Goal: Book appointment/travel/reservation

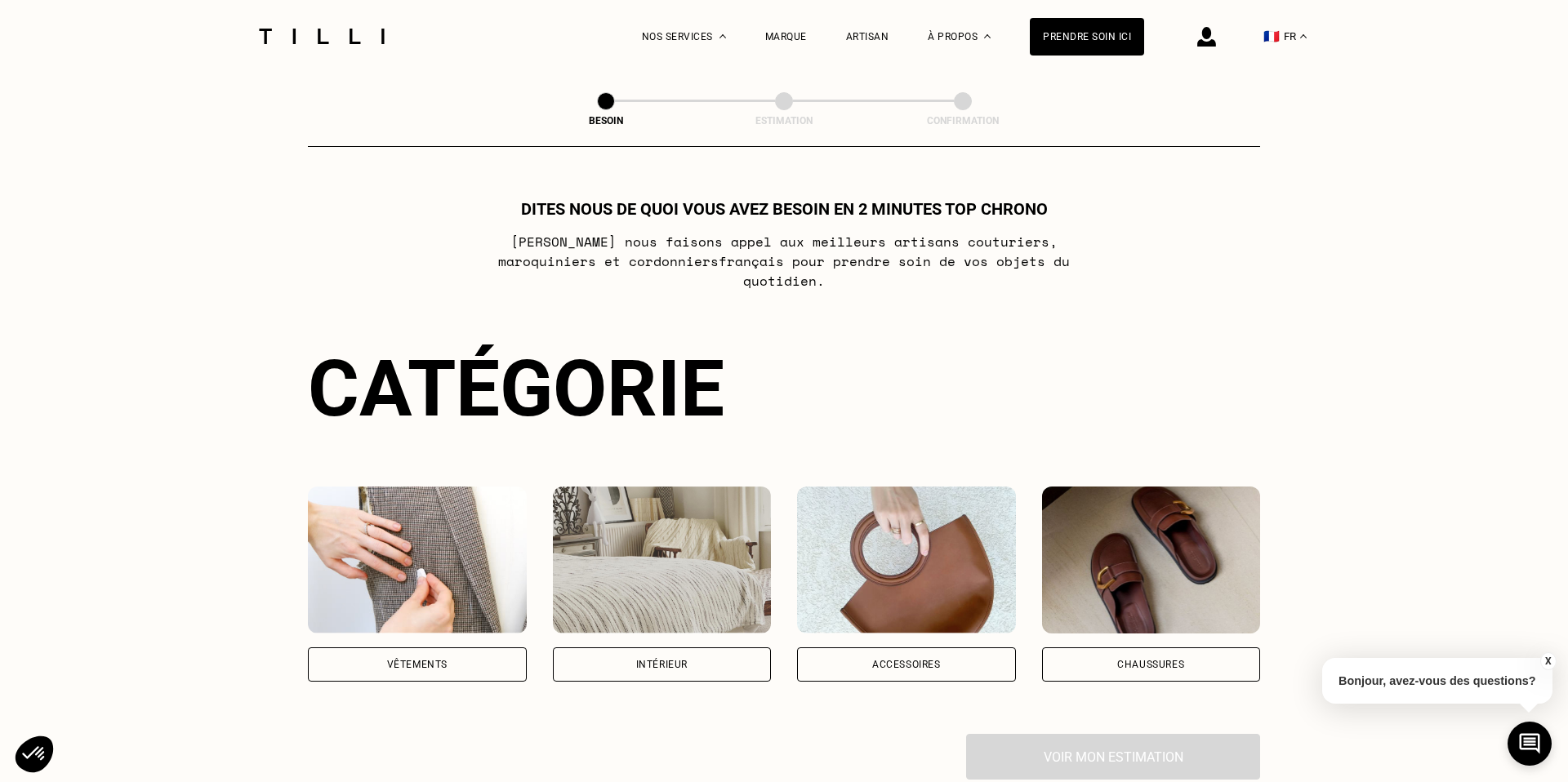
scroll to position [101, 0]
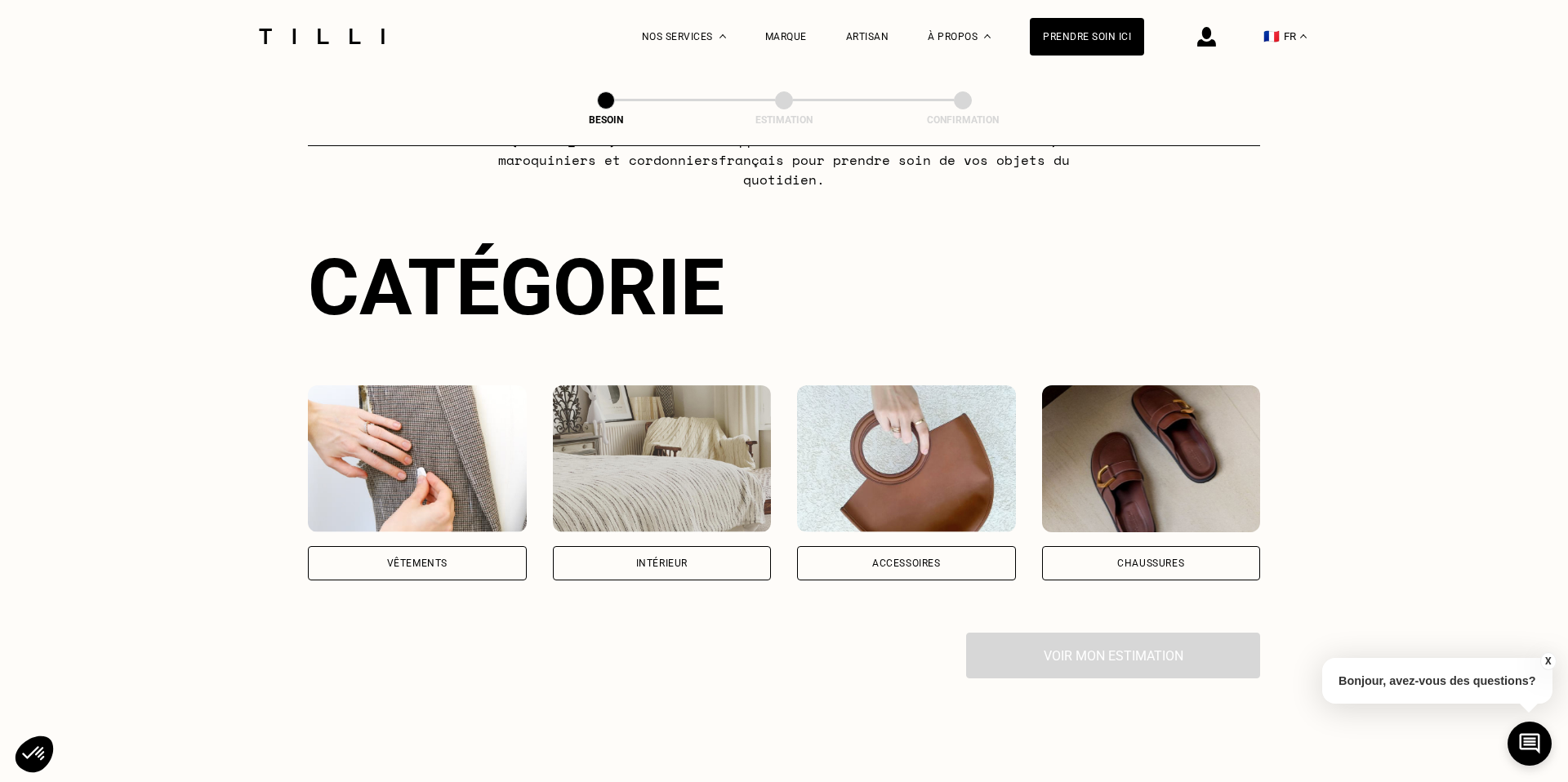
click at [650, 507] on img at bounding box center [662, 458] width 219 height 147
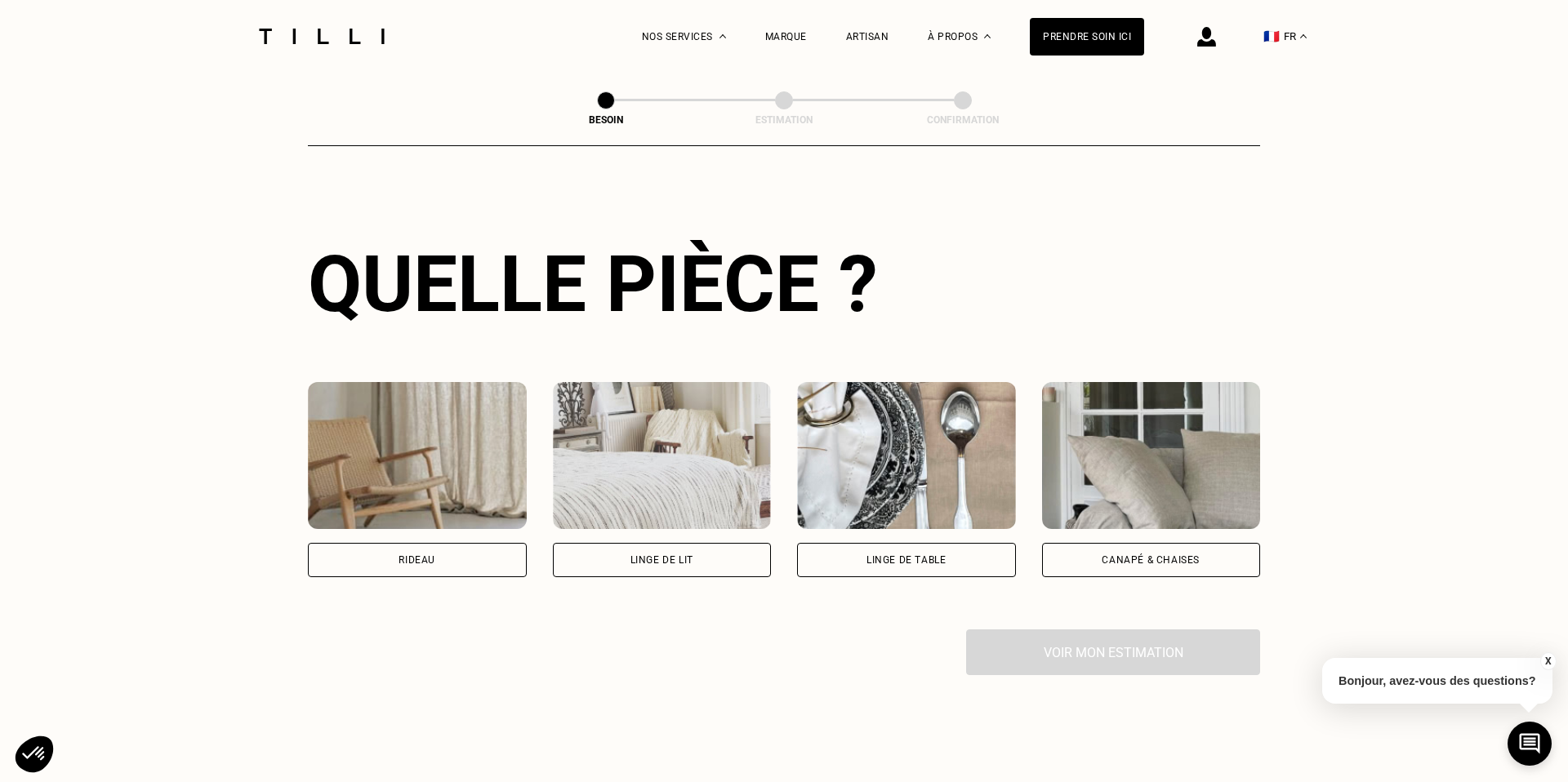
scroll to position [547, 0]
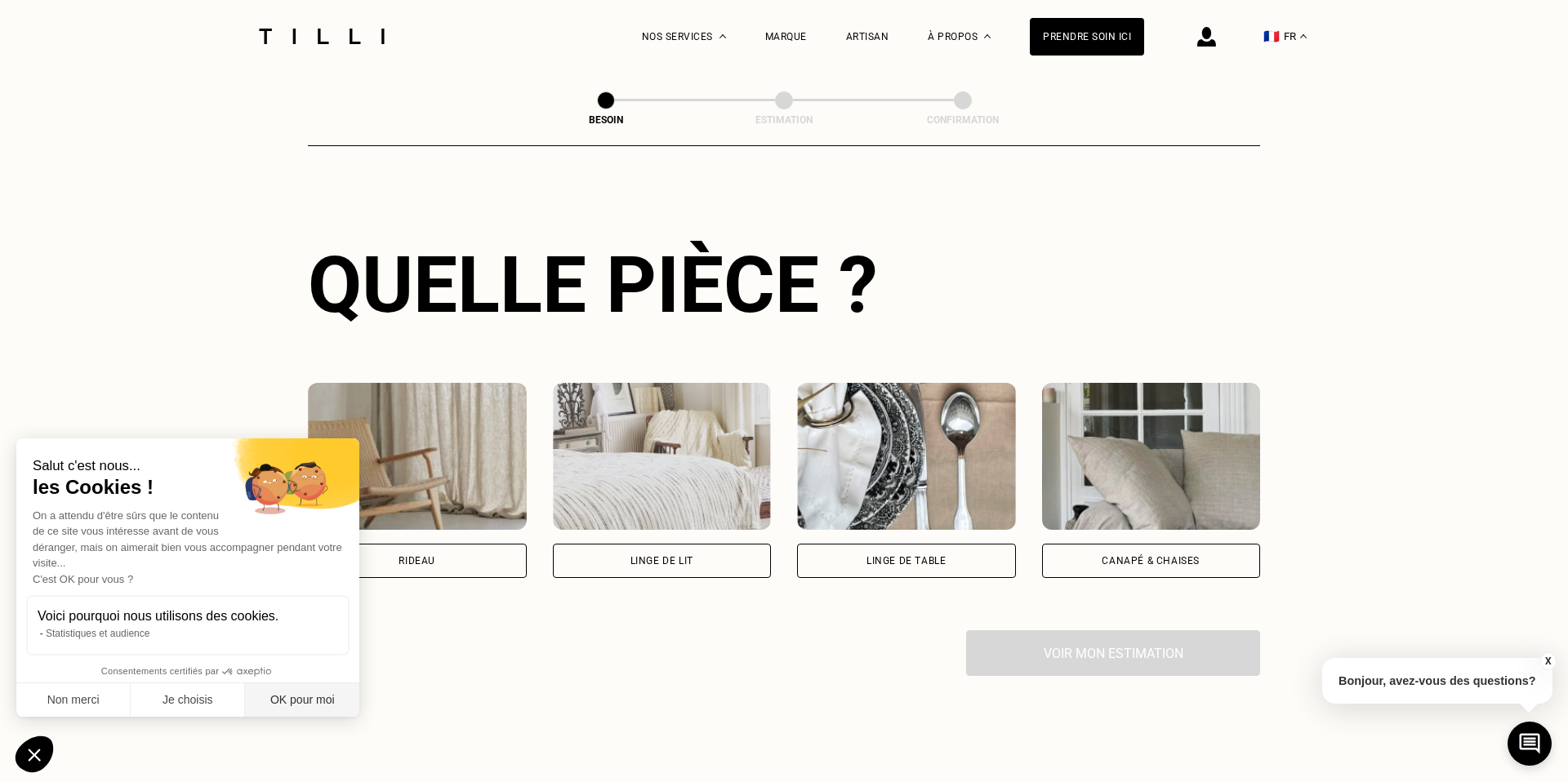
click at [289, 704] on button "OK pour moi" at bounding box center [302, 700] width 115 height 34
checkbox input "true"
click at [1213, 420] on img at bounding box center [1151, 456] width 219 height 147
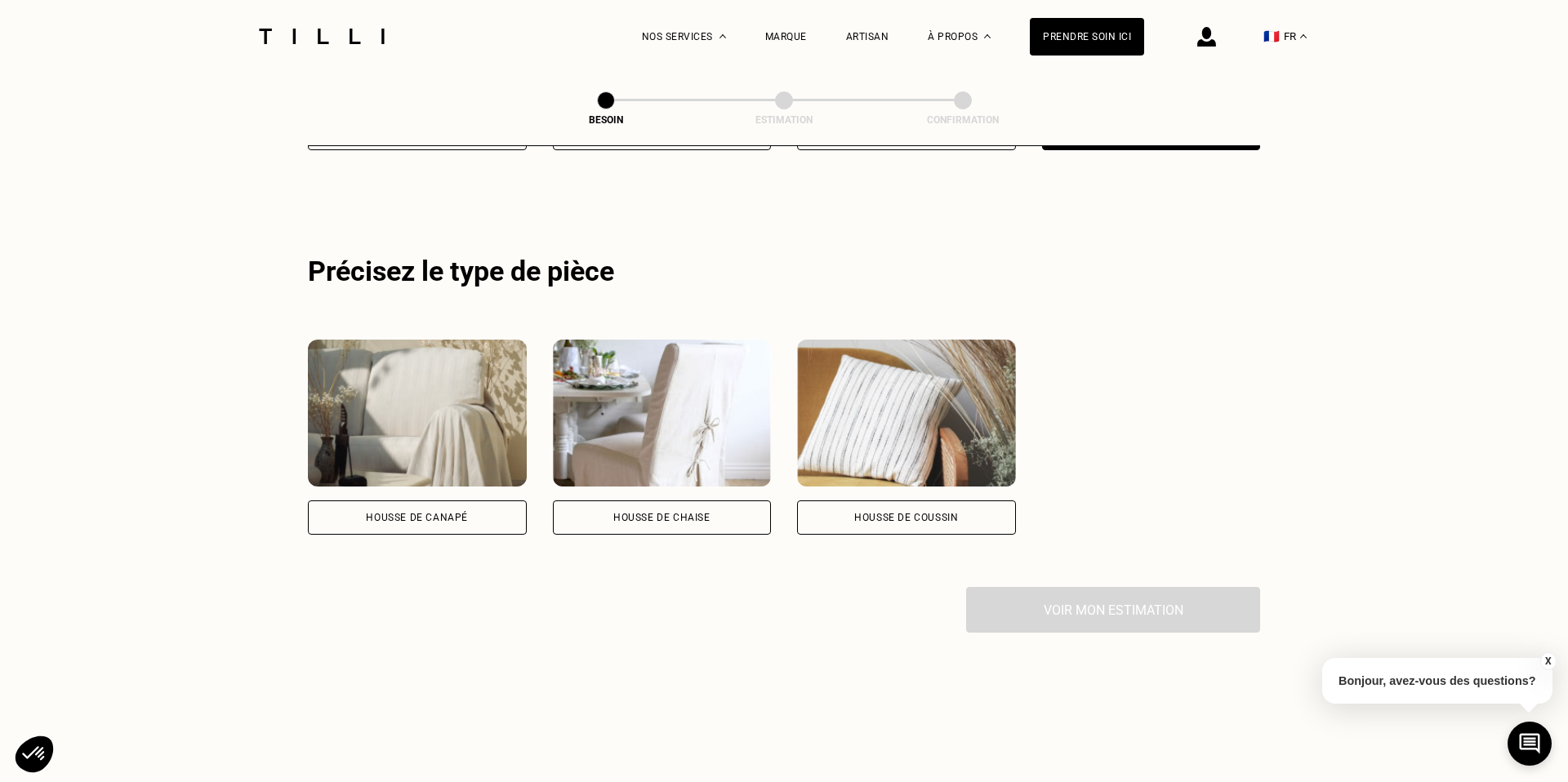
scroll to position [972, 0]
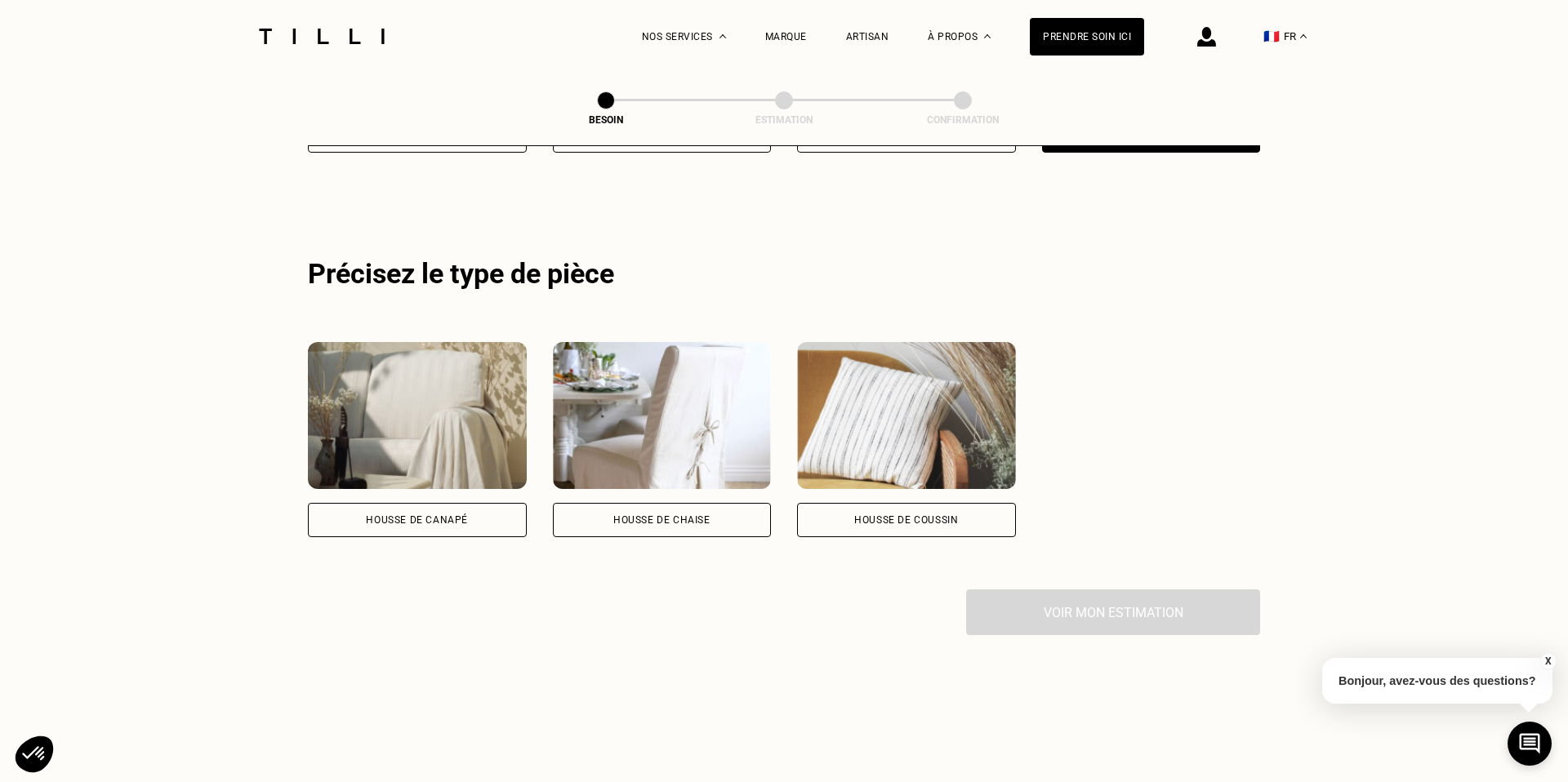
click at [719, 415] on img at bounding box center [662, 415] width 219 height 147
select select "FR"
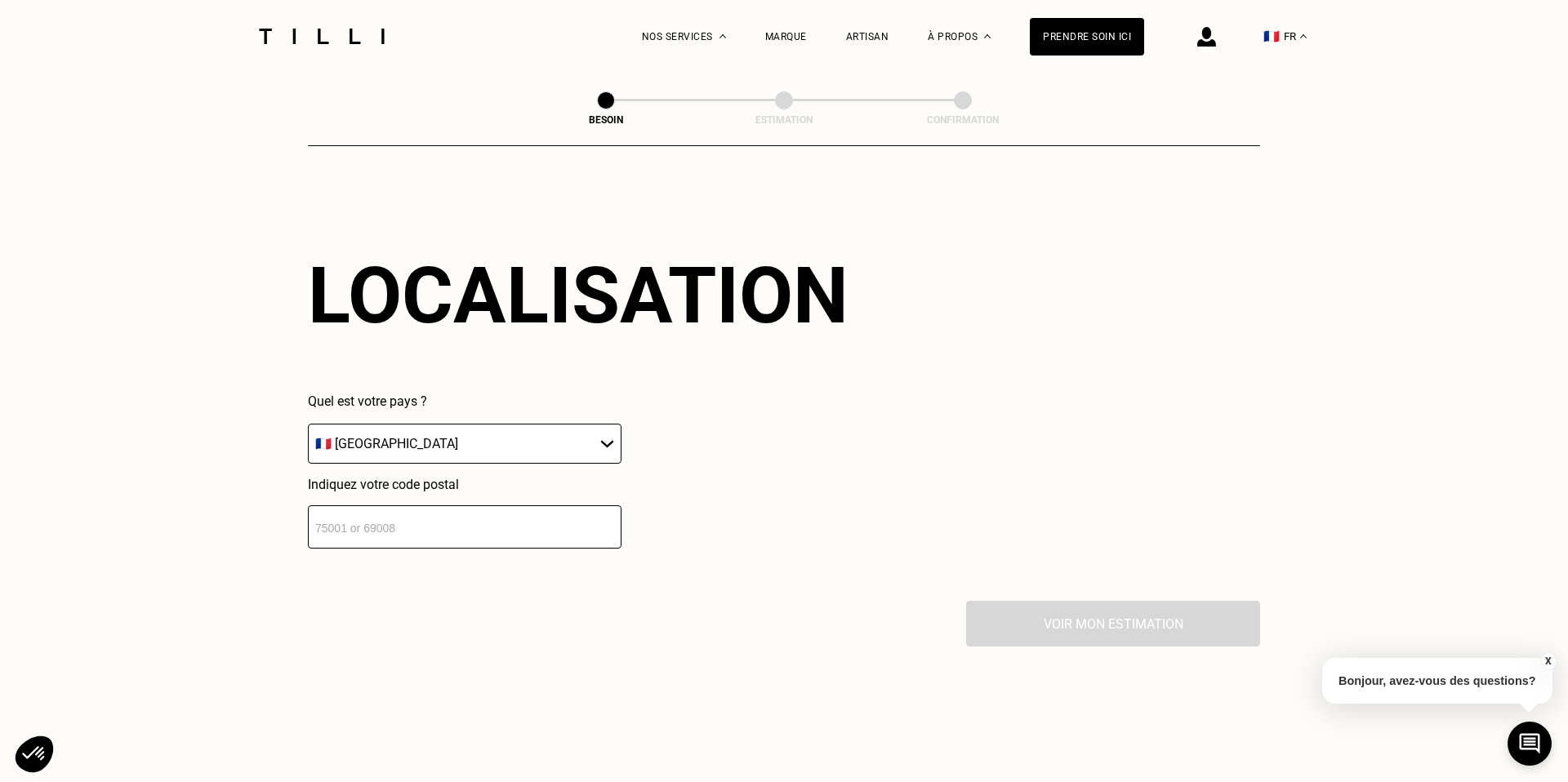
scroll to position [1371, 0]
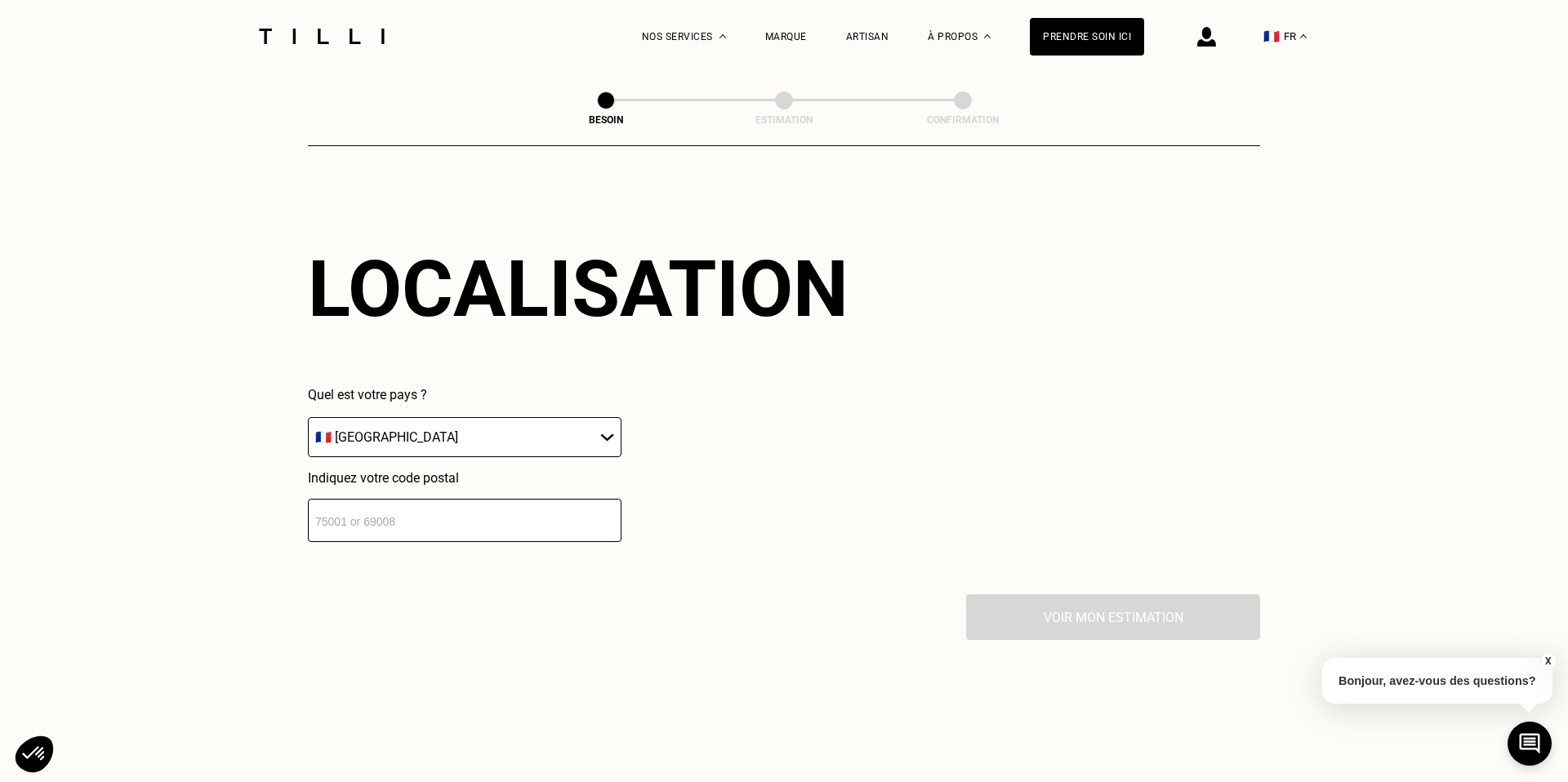
click at [446, 521] on input "number" at bounding box center [465, 520] width 314 height 43
type input "75009"
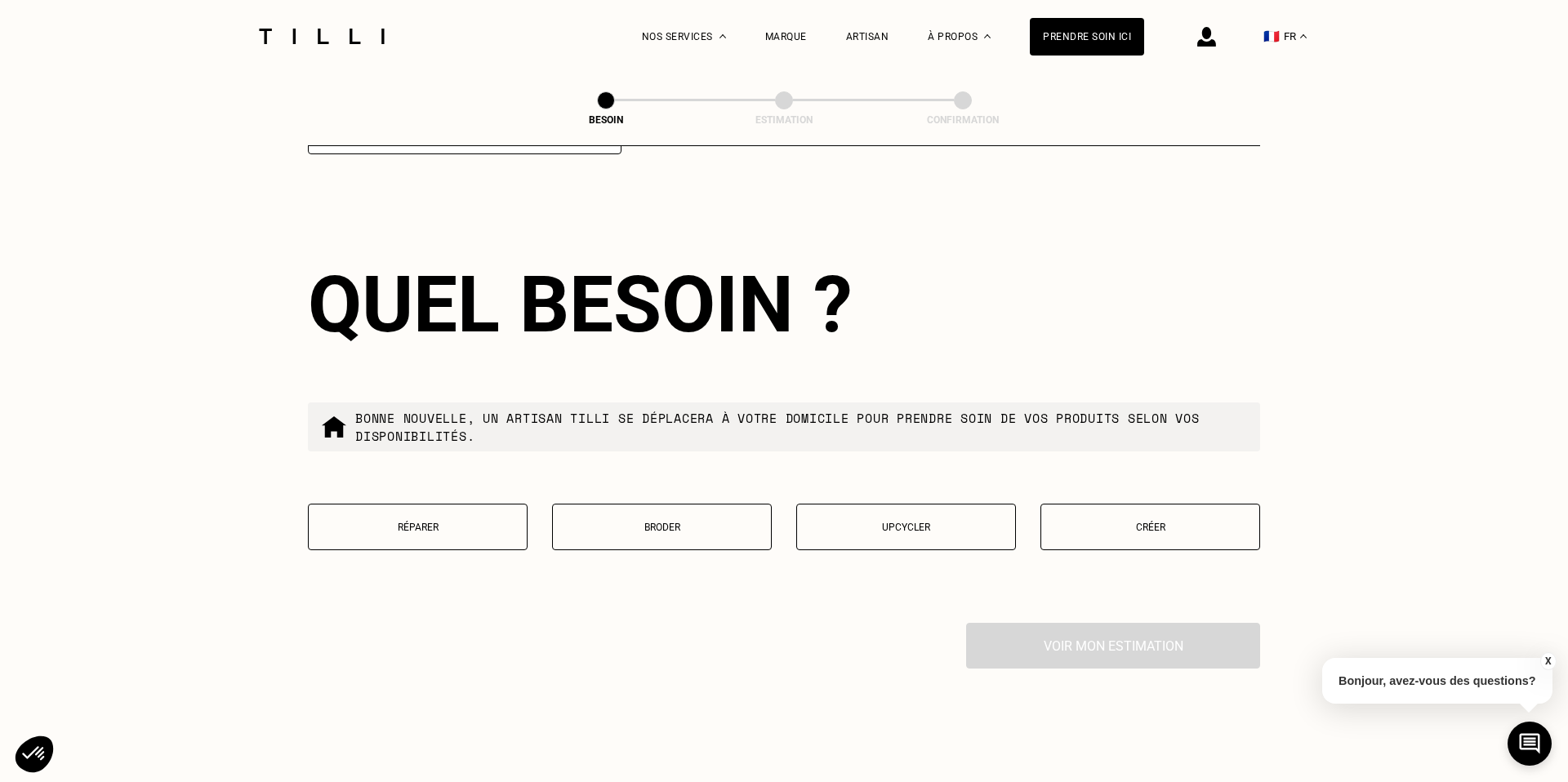
scroll to position [1762, 0]
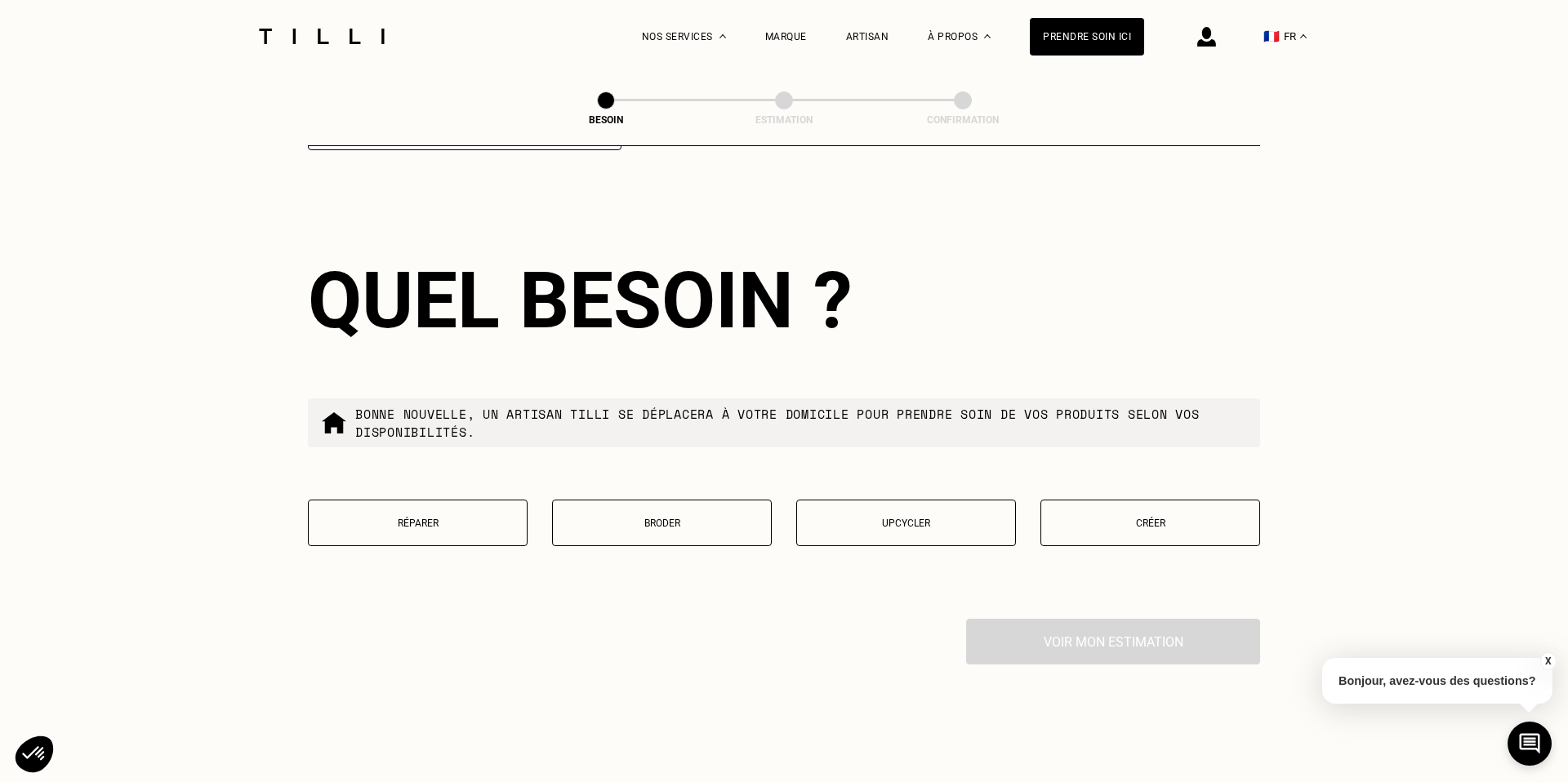
click at [909, 516] on button "Upcycler" at bounding box center [906, 523] width 220 height 47
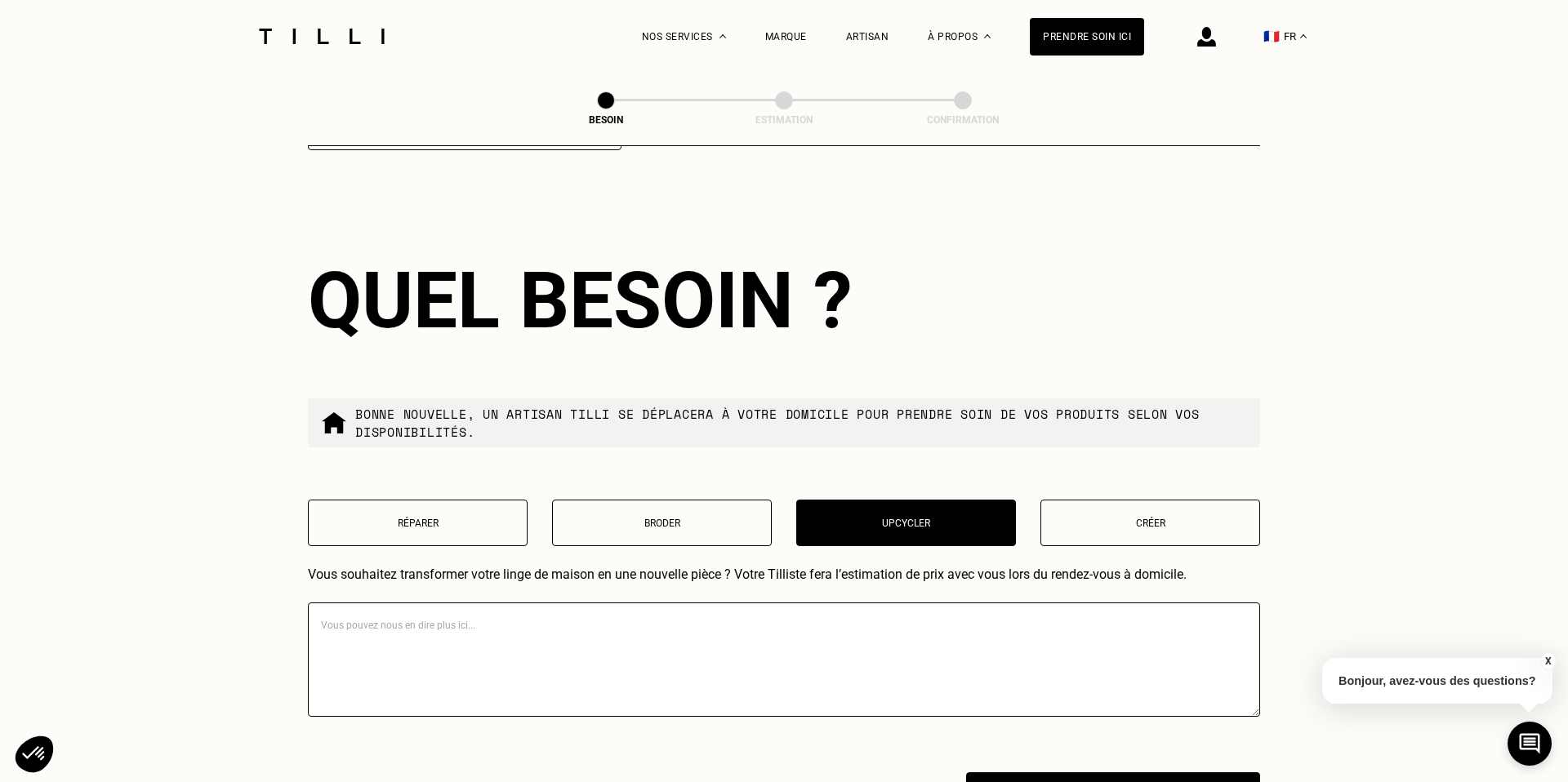
click at [596, 628] on textarea at bounding box center [784, 659] width 952 height 115
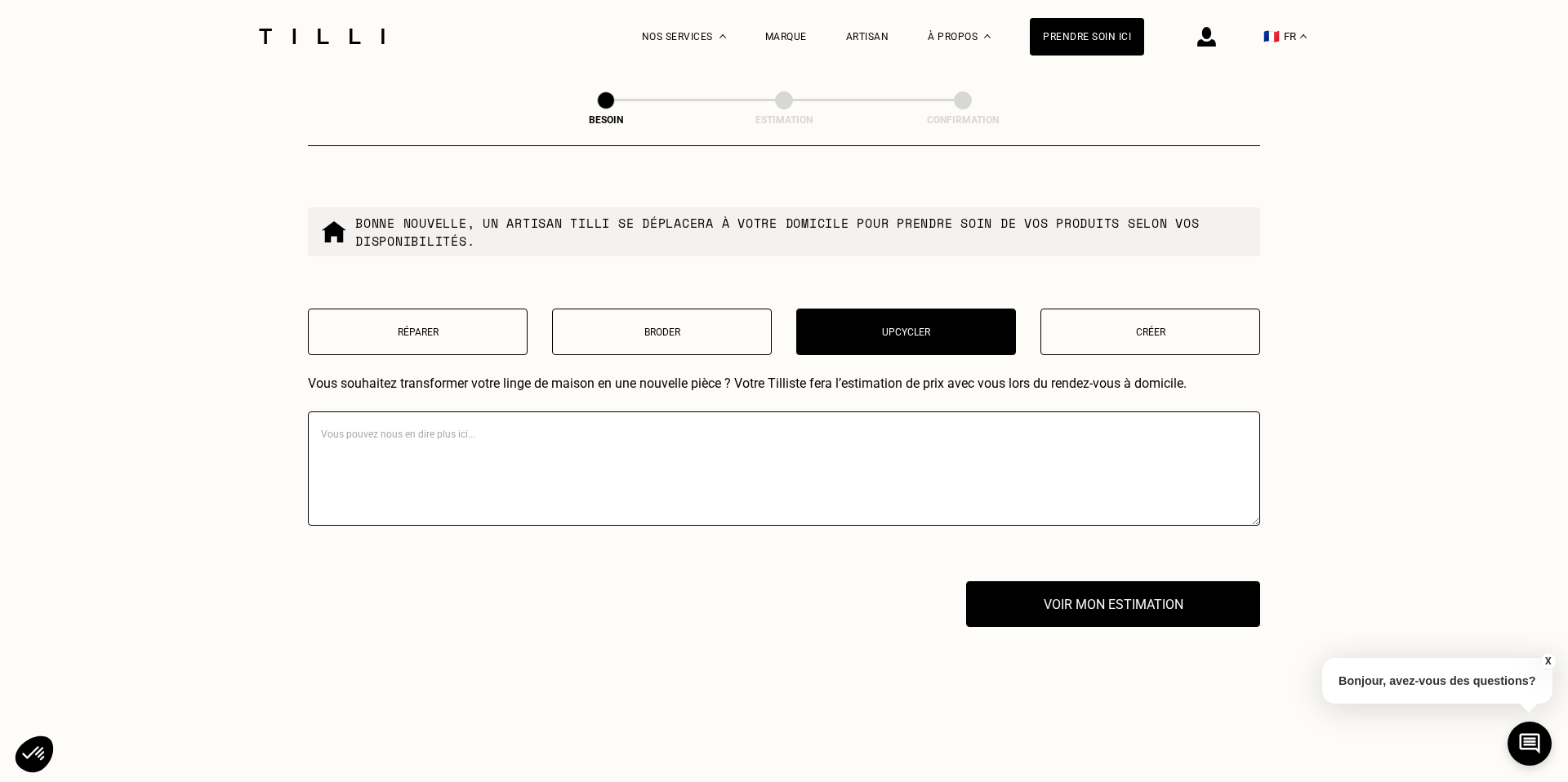
scroll to position [1955, 0]
click at [522, 411] on textarea "J'ai acheté u" at bounding box center [784, 468] width 952 height 115
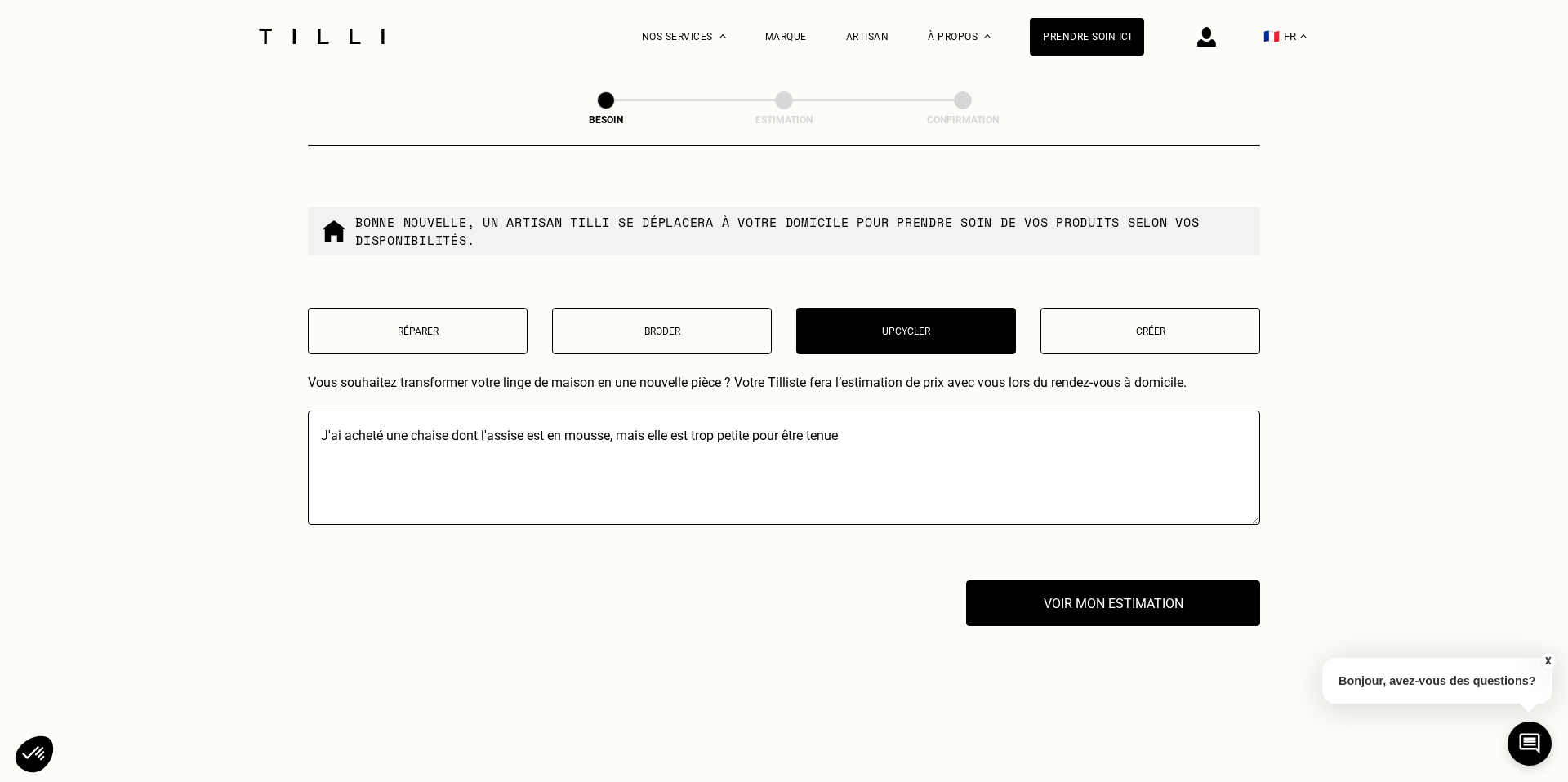
click at [758, 413] on textarea "J'ai acheté une chaise dont l'assise est en mousse, mais elle est trop petite p…" at bounding box center [784, 468] width 952 height 115
click at [966, 413] on textarea "J'ai acheté une chaise dont l'assise est en mousse, mais elle est trop petite (…" at bounding box center [784, 468] width 952 height 115
click at [1023, 421] on textarea "J'ai acheté une chaise dont l'assise est en mousse, mais elle est trop petite (…" at bounding box center [784, 468] width 952 height 115
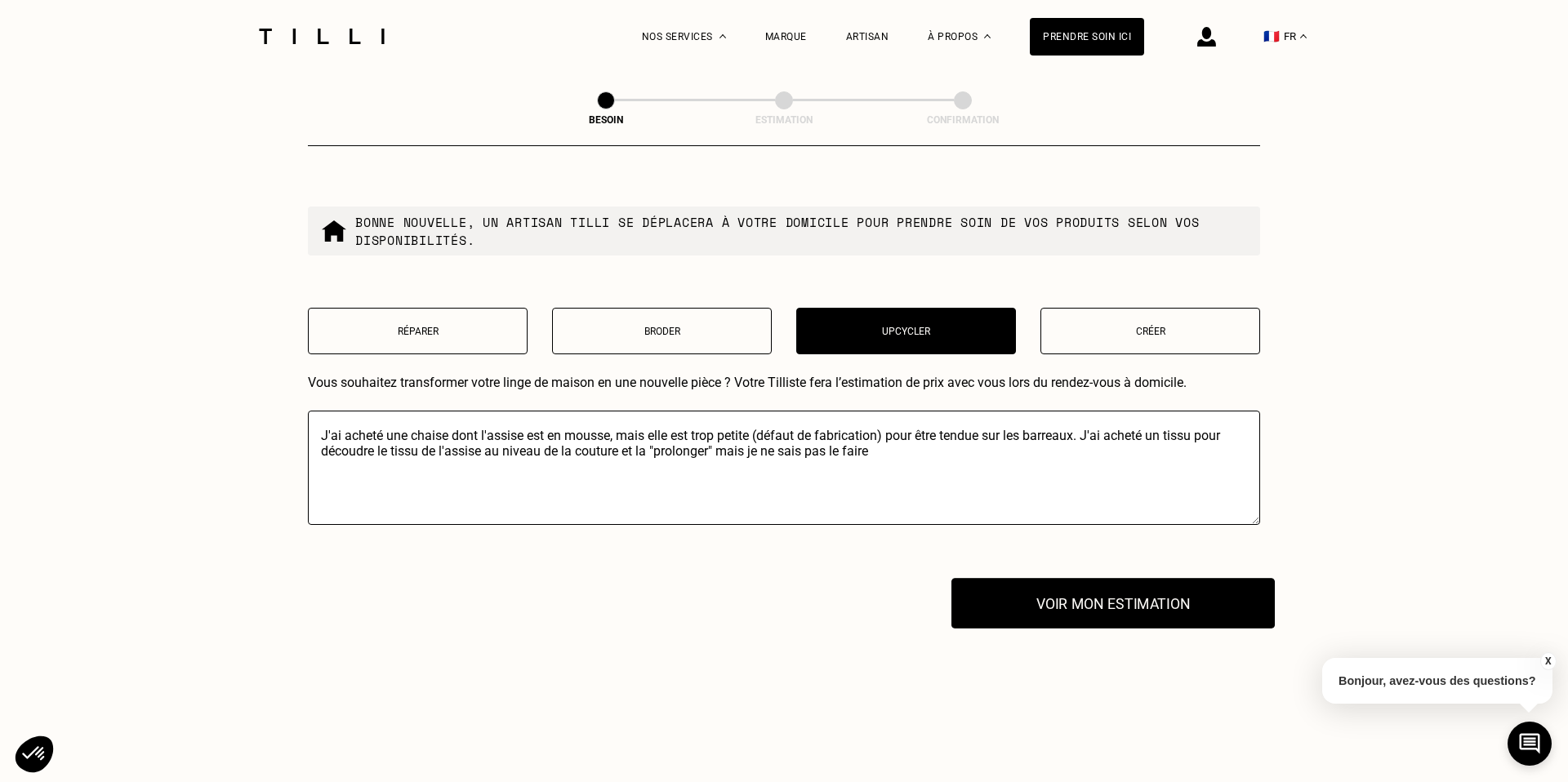
type textarea "J'ai acheté une chaise dont l'assise est en mousse, mais elle est trop petite (…"
click at [1159, 592] on button "Voir mon estimation" at bounding box center [1113, 603] width 324 height 50
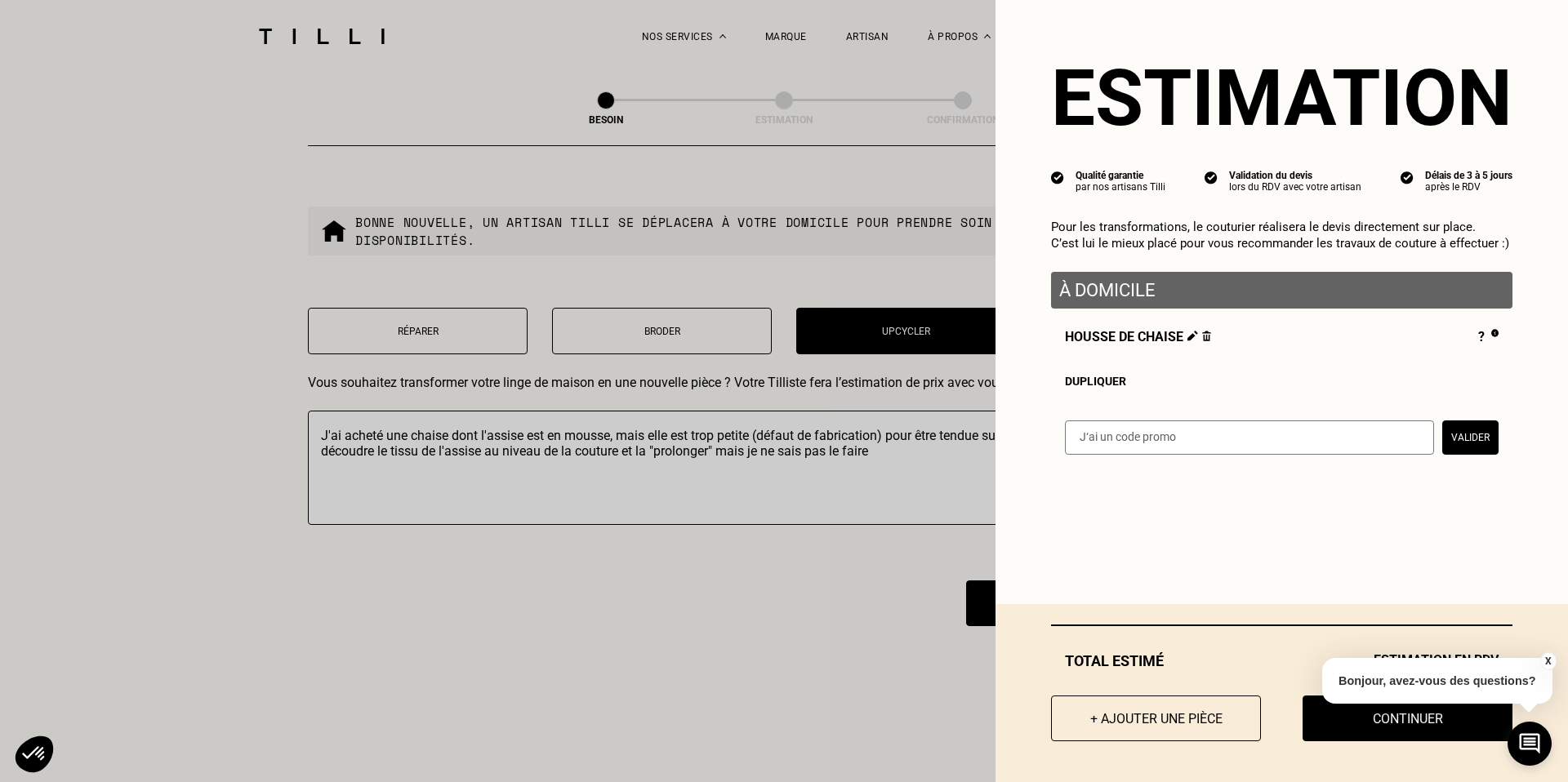
click at [1544, 661] on button "X" at bounding box center [1547, 661] width 17 height 18
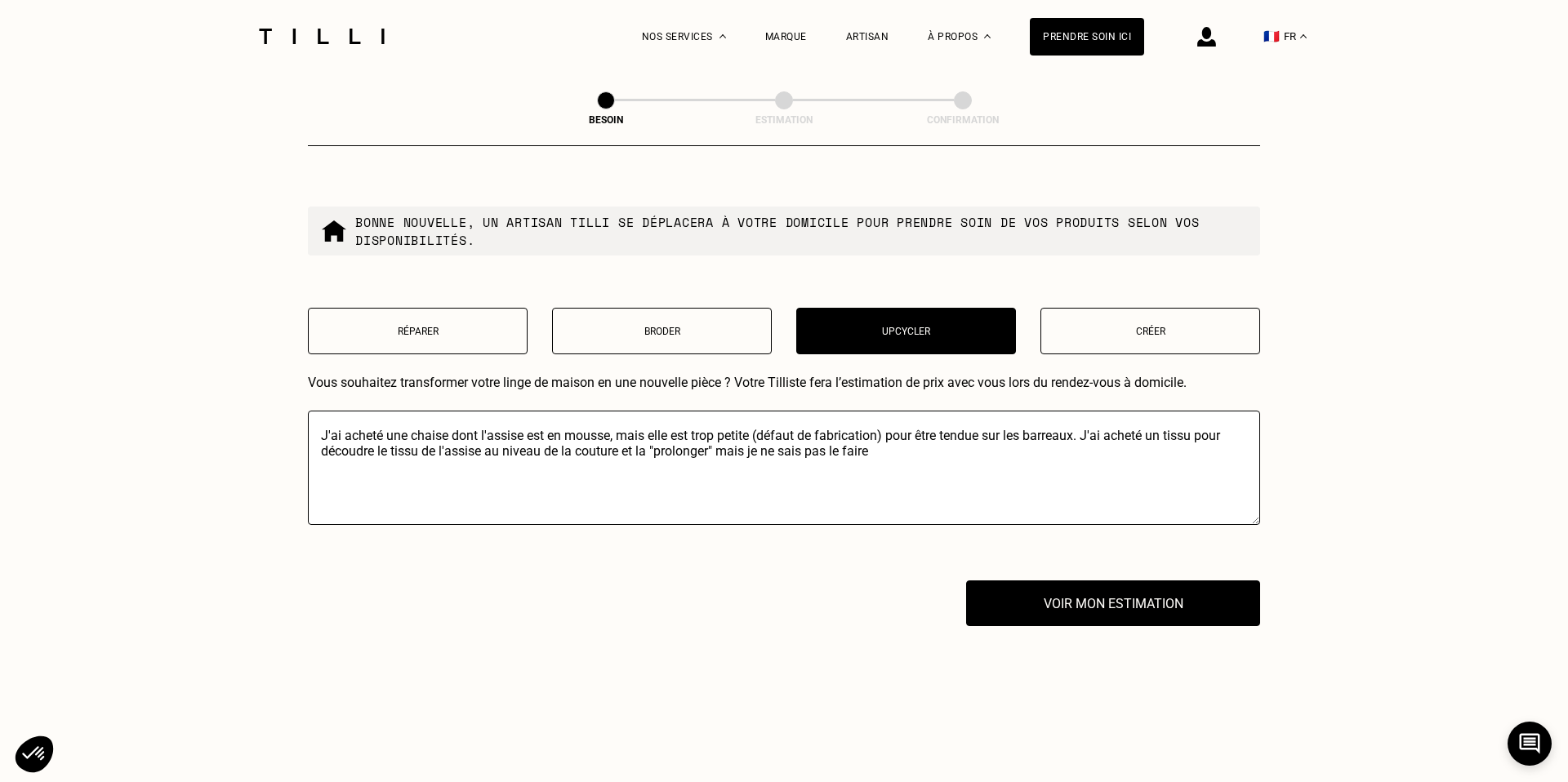
click at [1087, 592] on button "Voir mon estimation" at bounding box center [1113, 603] width 324 height 50
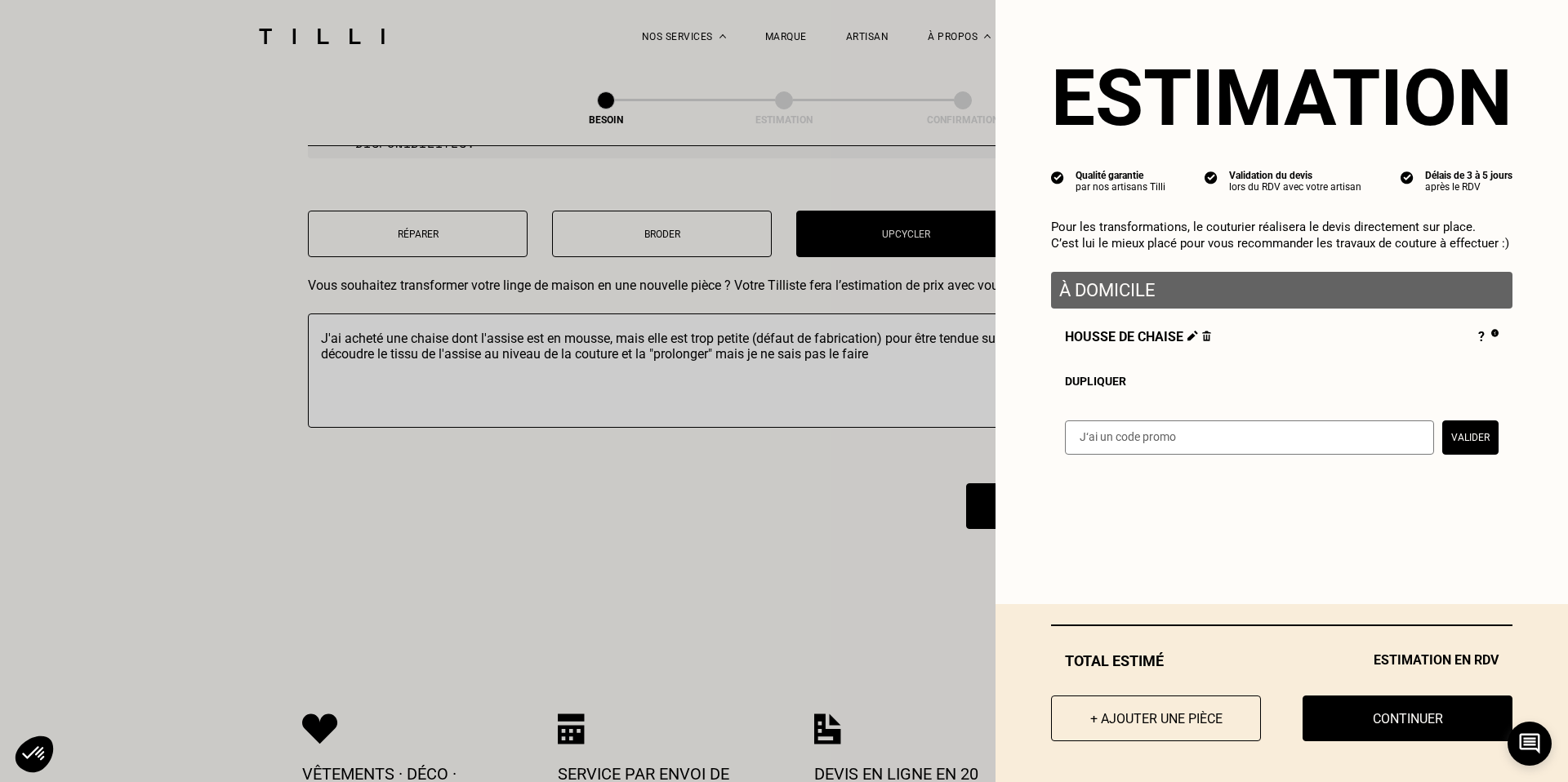
scroll to position [2068, 0]
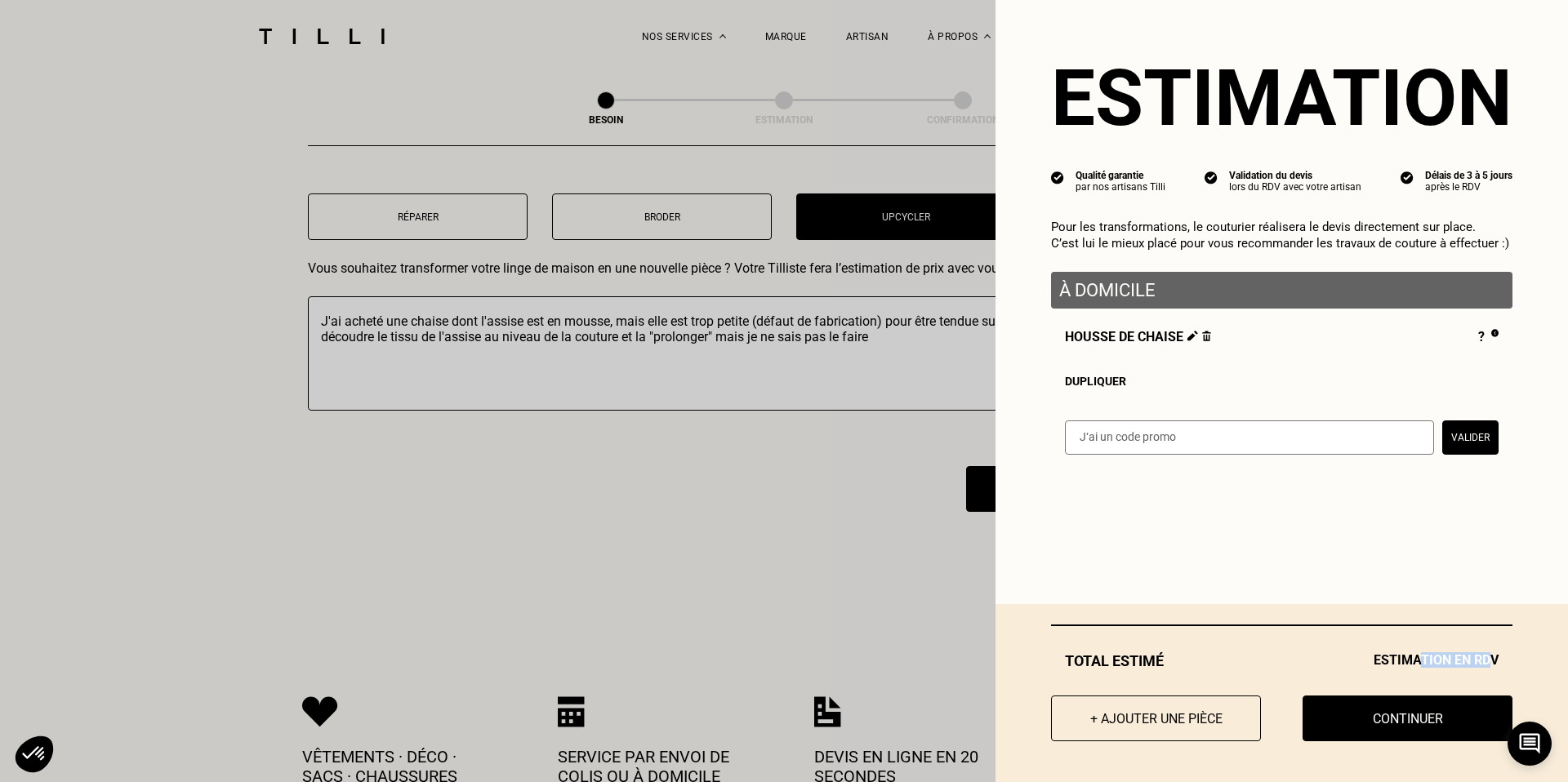
drag, startPoint x: 1415, startPoint y: 664, endPoint x: 1485, endPoint y: 664, distance: 70.0
click at [1485, 664] on span "Estimation en RDV" at bounding box center [1436, 660] width 125 height 17
